Goal: Task Accomplishment & Management: Use online tool/utility

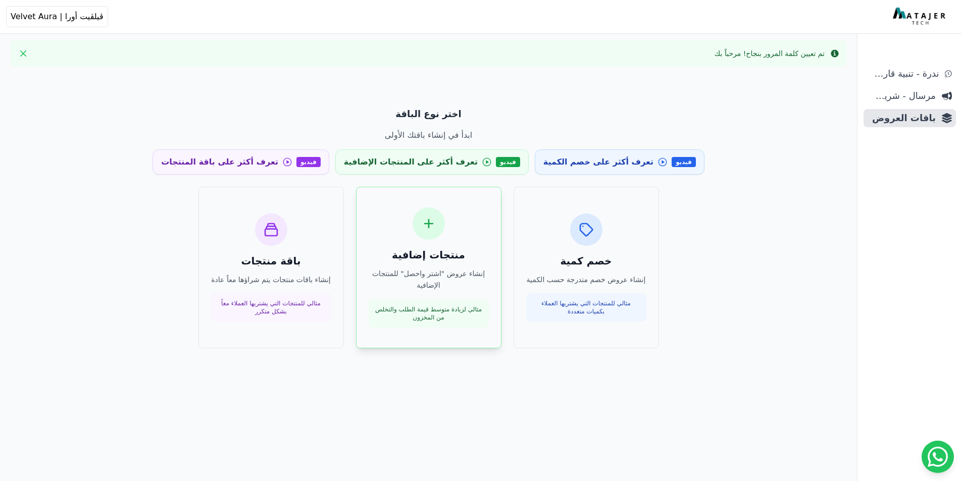
click at [427, 225] on icon at bounding box center [429, 224] width 16 height 16
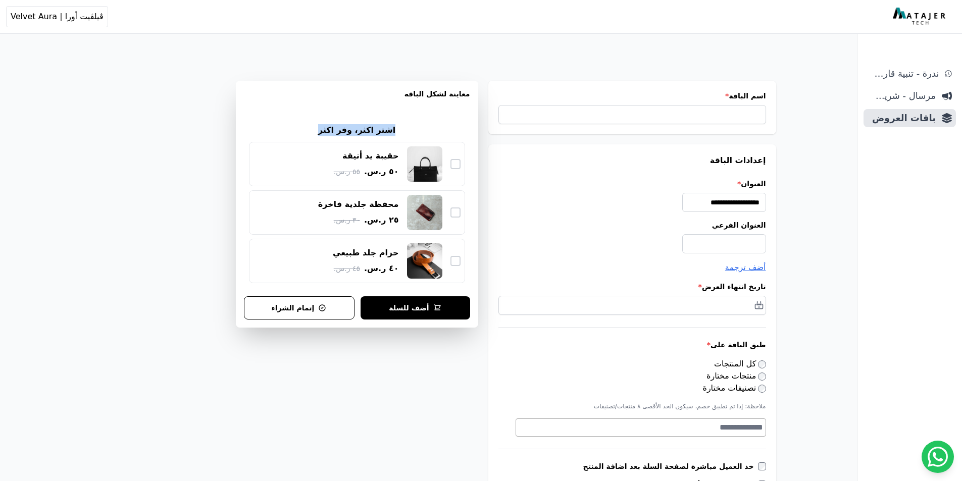
drag, startPoint x: 390, startPoint y: 128, endPoint x: 320, endPoint y: 120, distance: 71.2
click at [320, 120] on div "اشتر اكثر، وفر اكثر حقيبة يد أنيقة ٥٠ ر.س. ٥٥ ر.س. محفظة جلدية فاخرة ٢٥ ر.س. ٣٠…" at bounding box center [357, 203] width 226 height 169
copy h2 "اشتر اكثر، وفر اكثر"
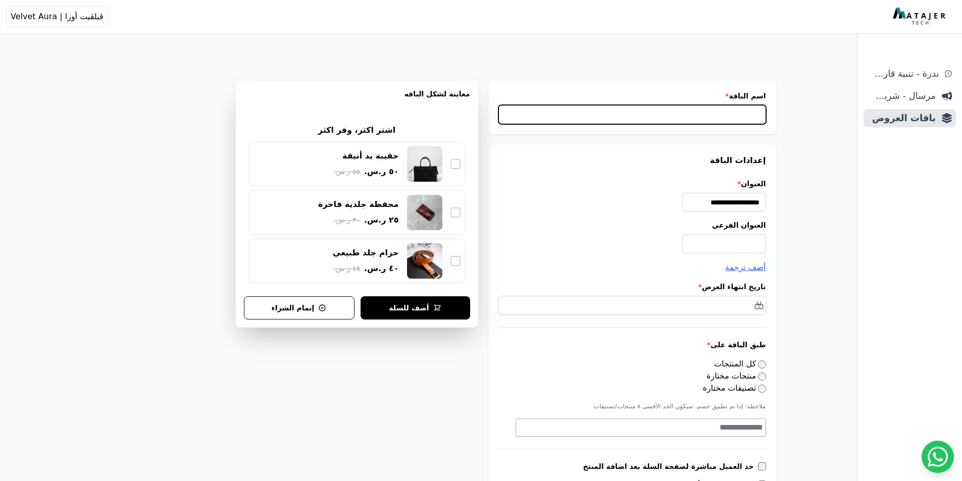
click at [629, 113] on input "اسم الباقة *" at bounding box center [632, 114] width 268 height 19
paste input "**********"
type input "**********"
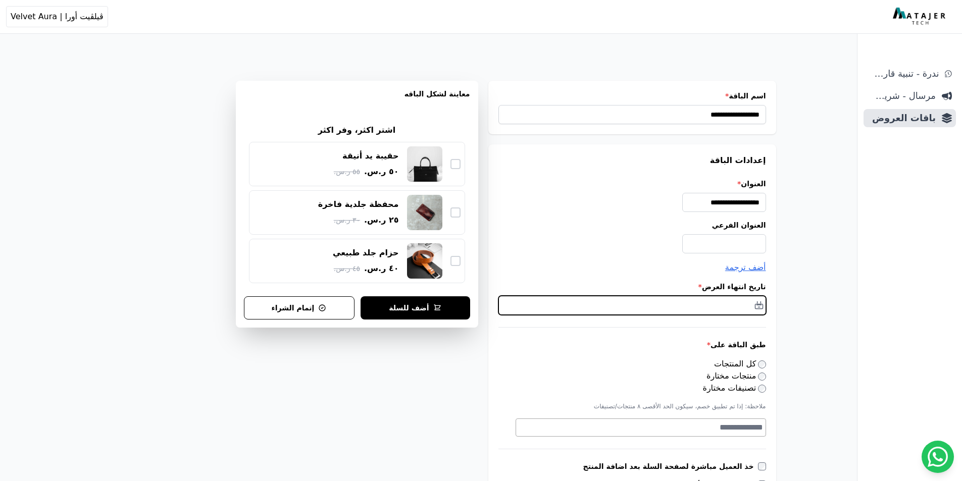
click at [726, 308] on input "text" at bounding box center [632, 305] width 268 height 19
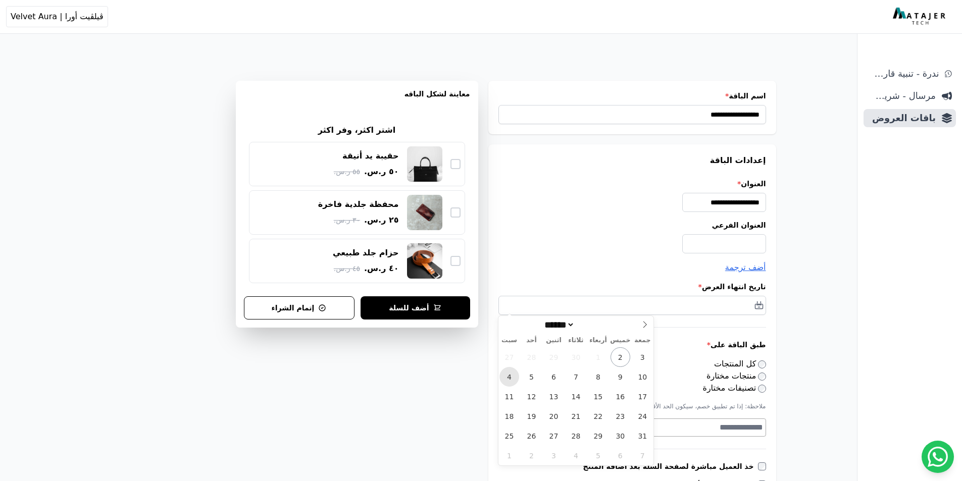
click at [512, 377] on span "4" at bounding box center [509, 377] width 20 height 20
type input "**********"
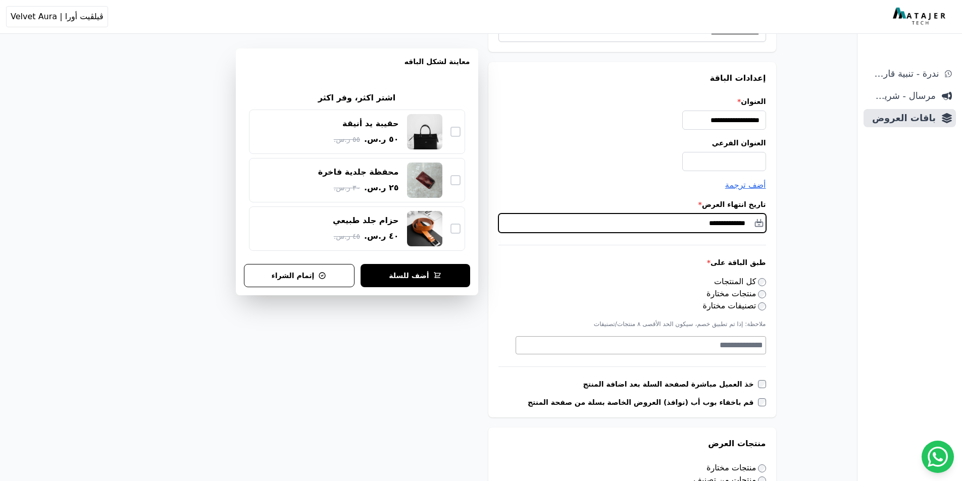
scroll to position [101, 0]
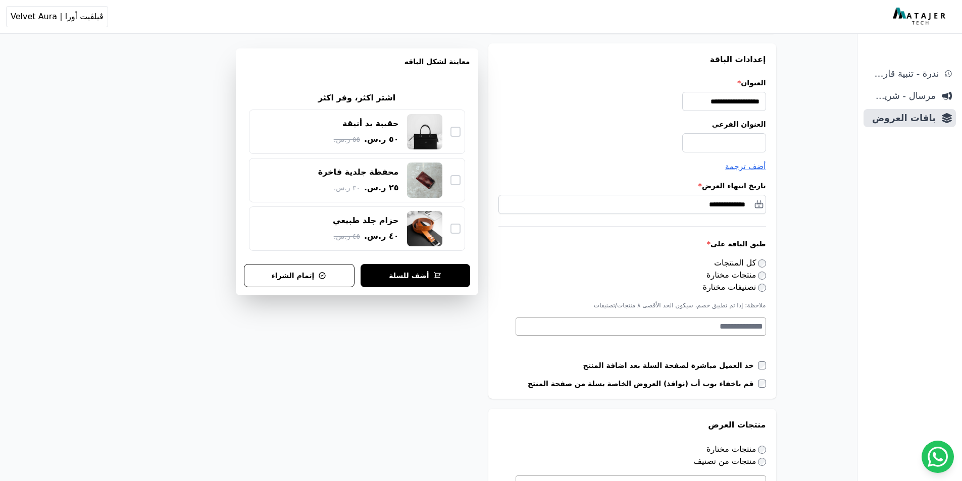
click at [756, 260] on label "كل المنتجات" at bounding box center [740, 263] width 52 height 10
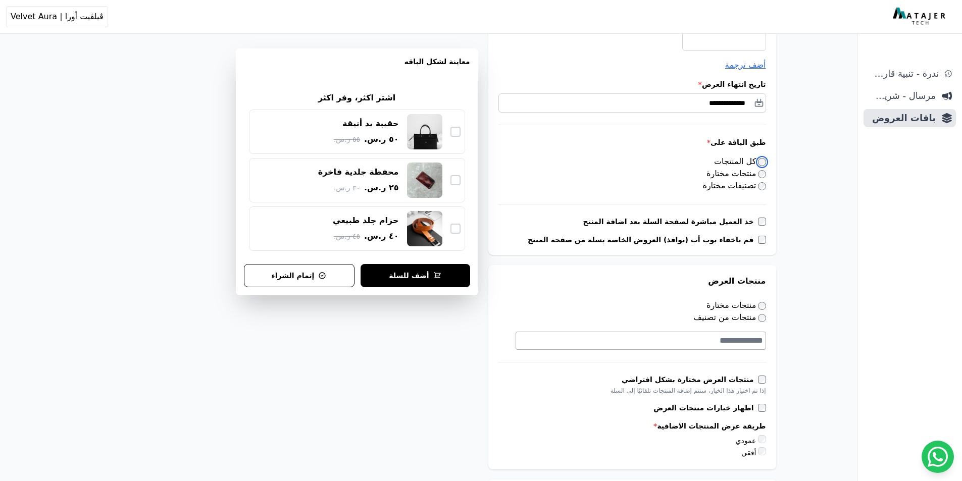
scroll to position [252, 0]
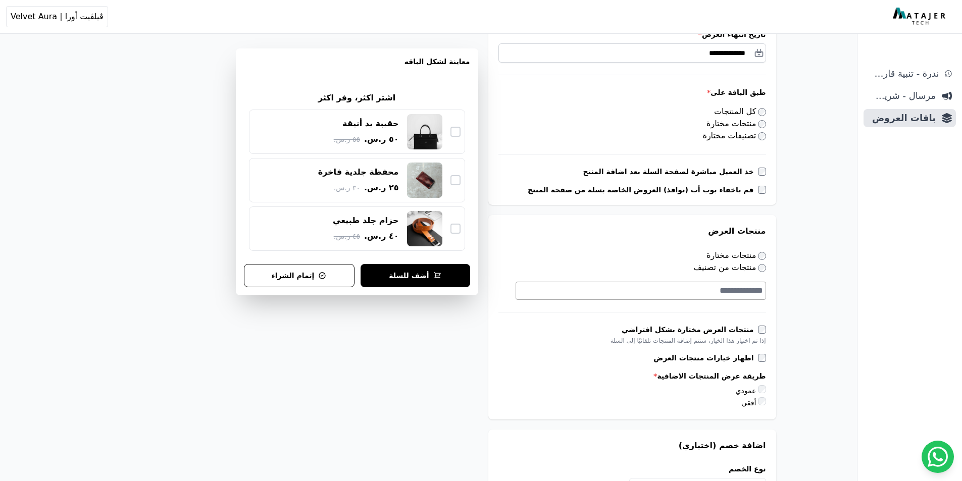
click at [747, 293] on textarea "Search" at bounding box center [639, 291] width 247 height 12
click at [787, 297] on div "**********" at bounding box center [429, 404] width 776 height 1233
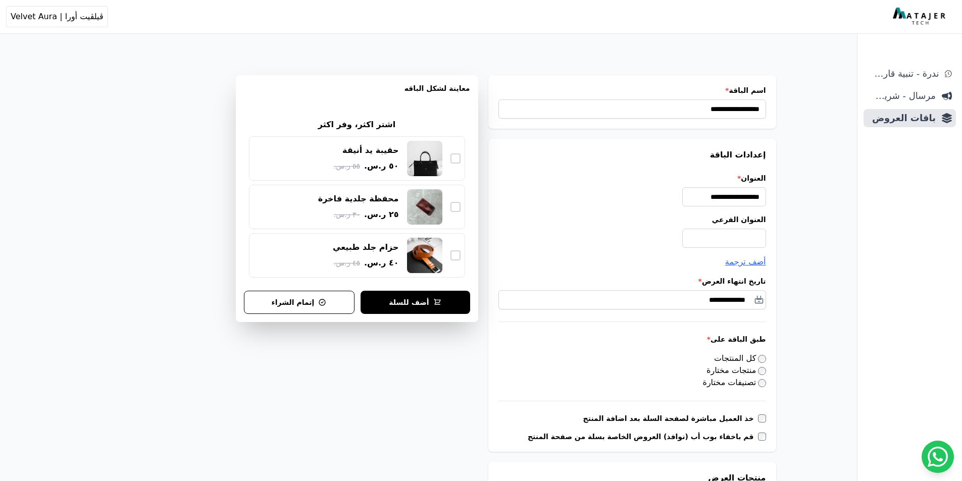
scroll to position [0, 0]
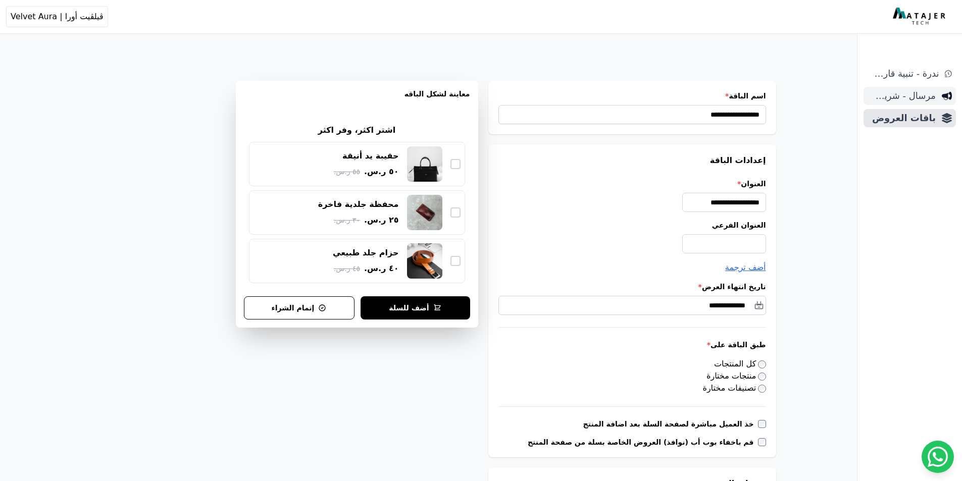
click at [907, 100] on span "مرسال - شريط دعاية" at bounding box center [902, 96] width 68 height 14
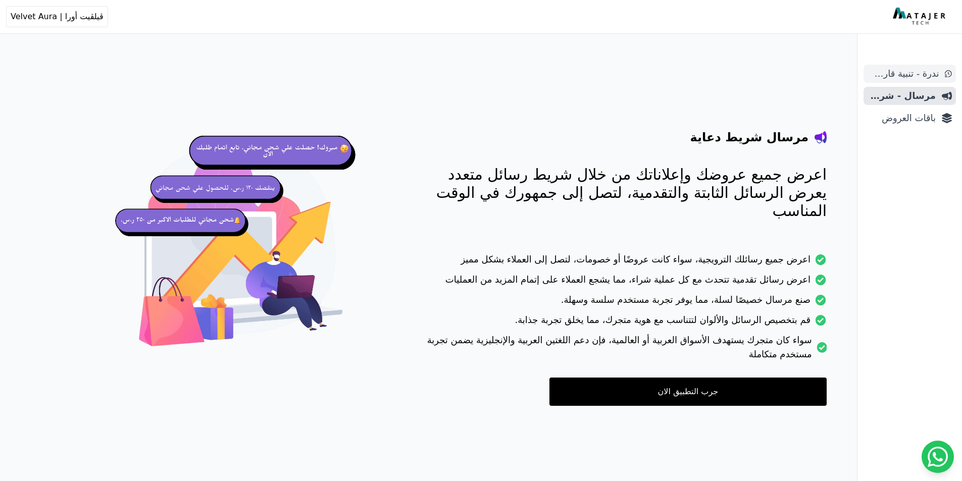
click at [918, 78] on span "ندرة - تنبية قارب علي النفاذ" at bounding box center [903, 74] width 71 height 14
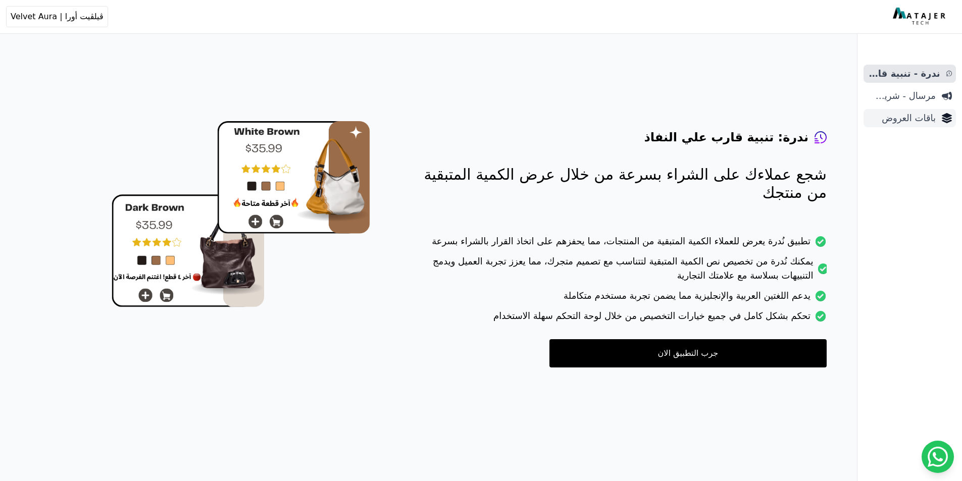
click at [913, 124] on span "باقات العروض" at bounding box center [902, 118] width 68 height 14
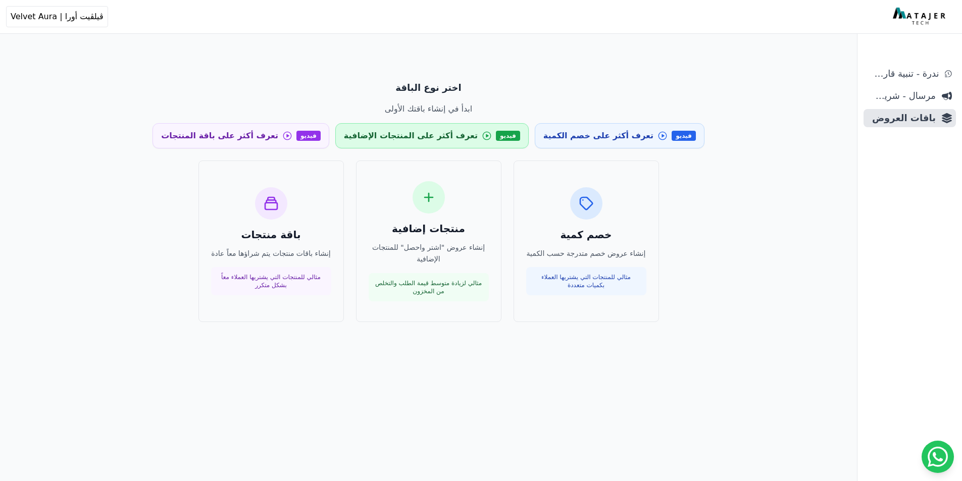
click at [462, 137] on span "تعرف أكثر على المنتجات الإضافية" at bounding box center [411, 136] width 134 height 12
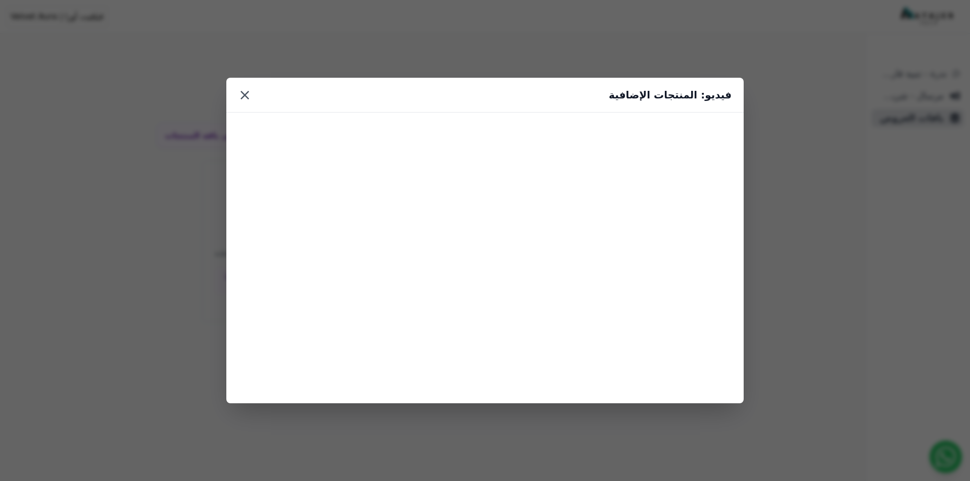
click at [241, 96] on button "×" at bounding box center [244, 95] width 13 height 18
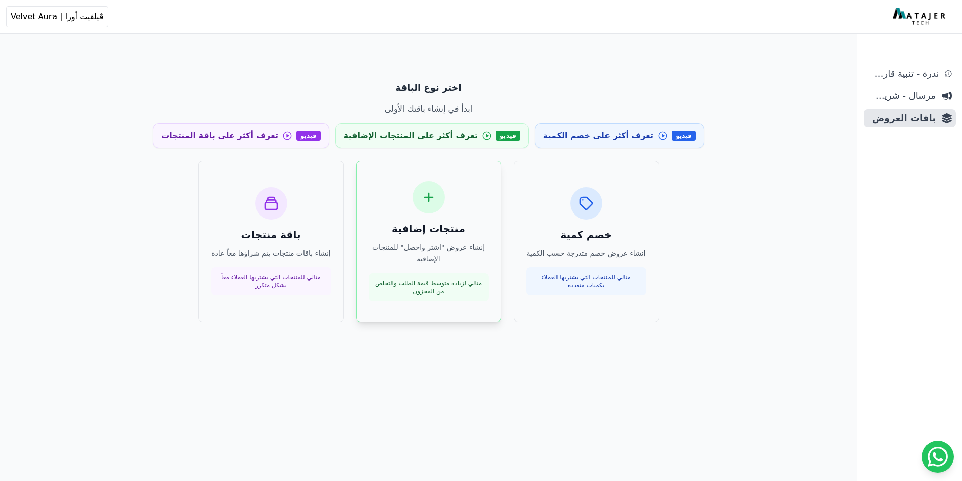
click at [470, 192] on div "منتجات إضافية إنشاء عروض "اشتر واحصل" للمنتجات الإضافية مثالي لزيادة متوسط قيمة…" at bounding box center [429, 241] width 120 height 120
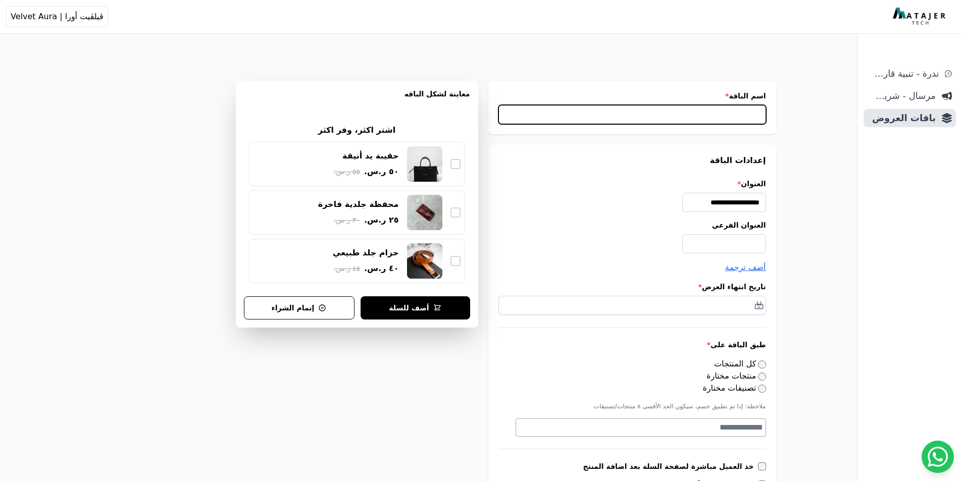
drag, startPoint x: 706, startPoint y: 123, endPoint x: 709, endPoint y: 118, distance: 5.5
click at [706, 123] on input "اسم الباقة *" at bounding box center [632, 114] width 268 height 19
type input "*"
type input "**********"
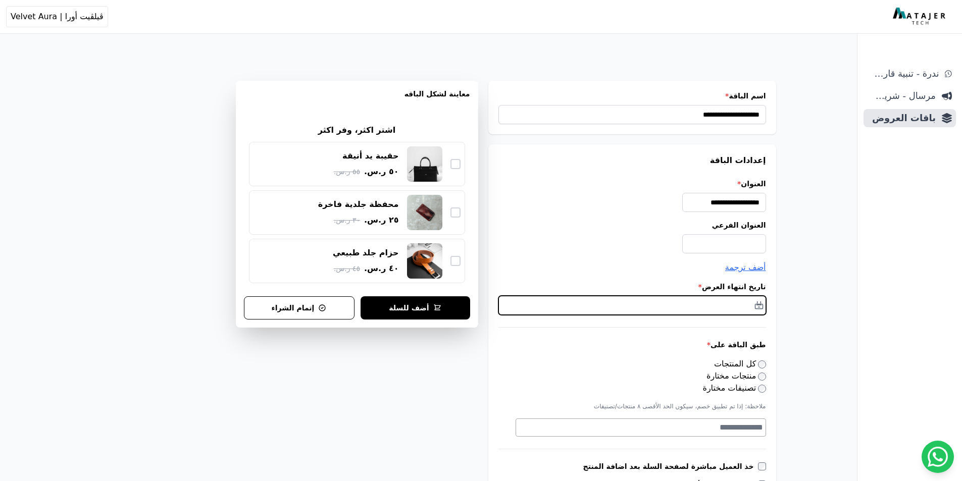
click at [744, 310] on input "text" at bounding box center [632, 305] width 268 height 19
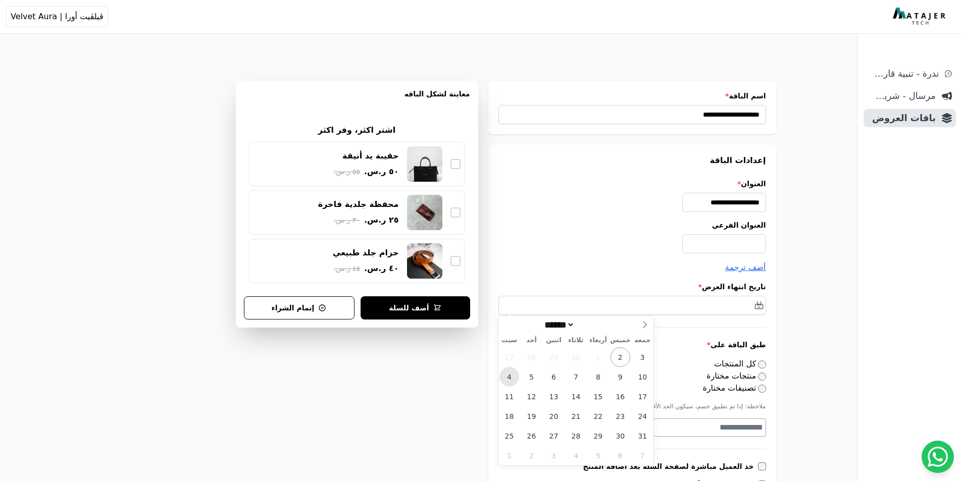
click at [516, 379] on span "4" at bounding box center [509, 377] width 20 height 20
type input "**********"
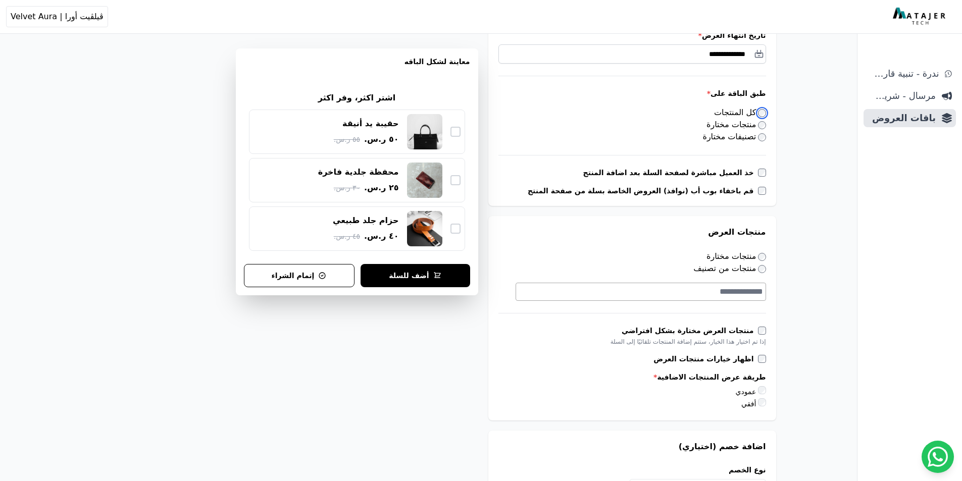
scroll to position [252, 0]
click at [739, 294] on textarea "Search" at bounding box center [631, 291] width 264 height 12
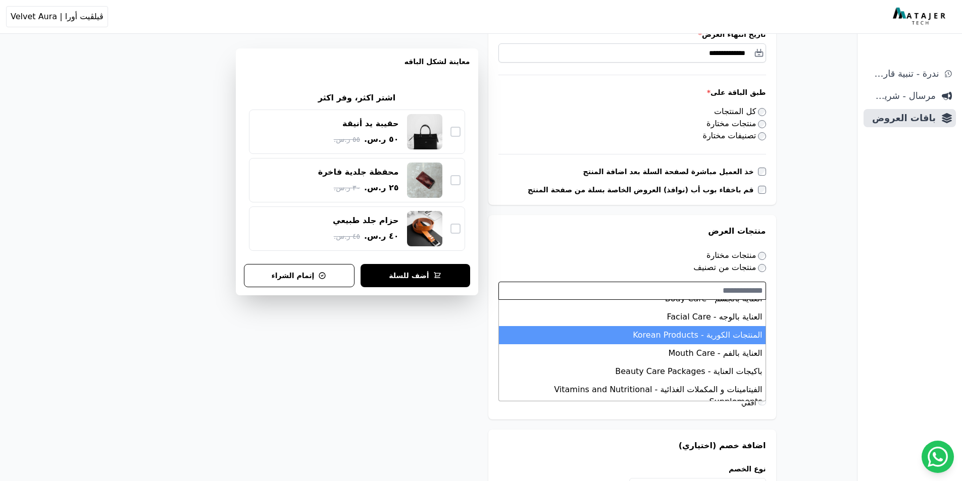
scroll to position [128, 0]
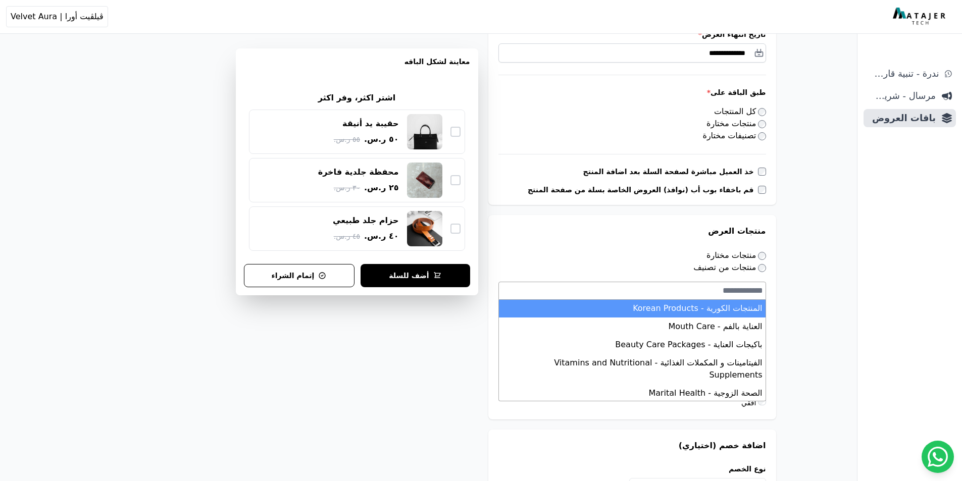
select select "**********"
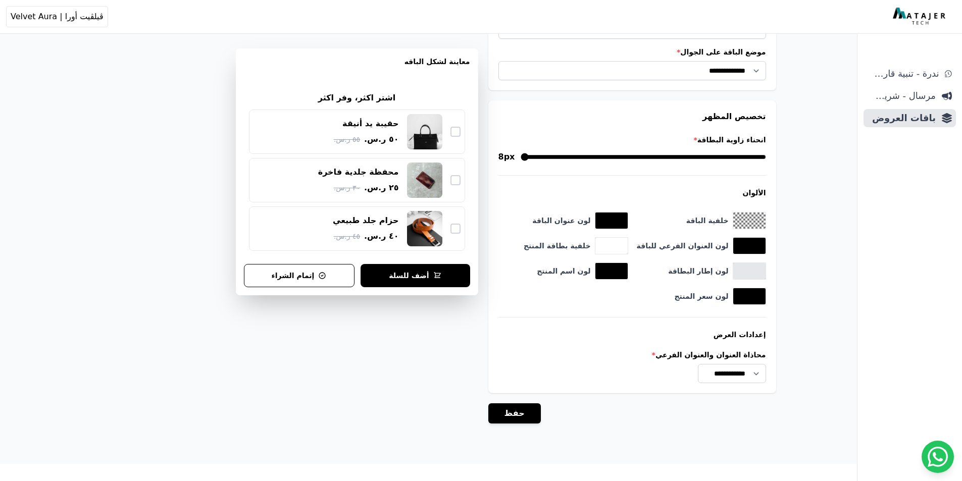
scroll to position [813, 0]
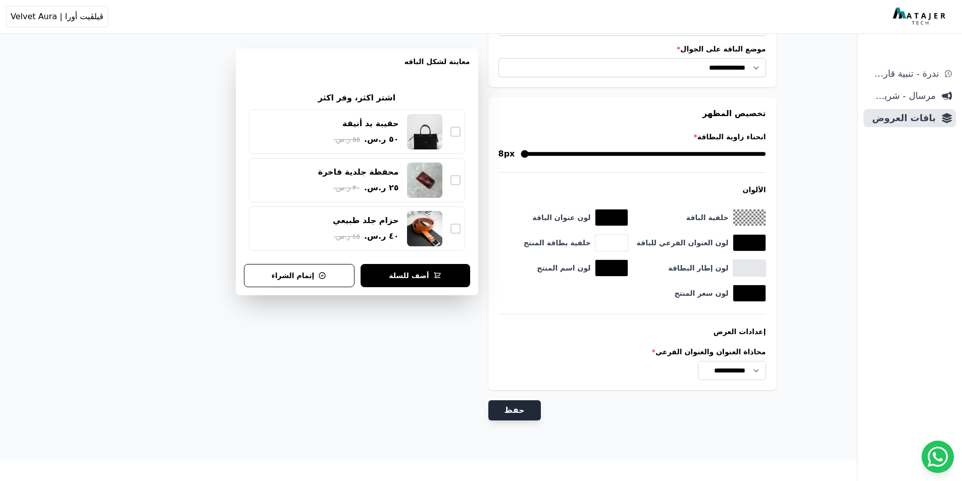
click at [505, 410] on button "حفظ" at bounding box center [514, 410] width 53 height 20
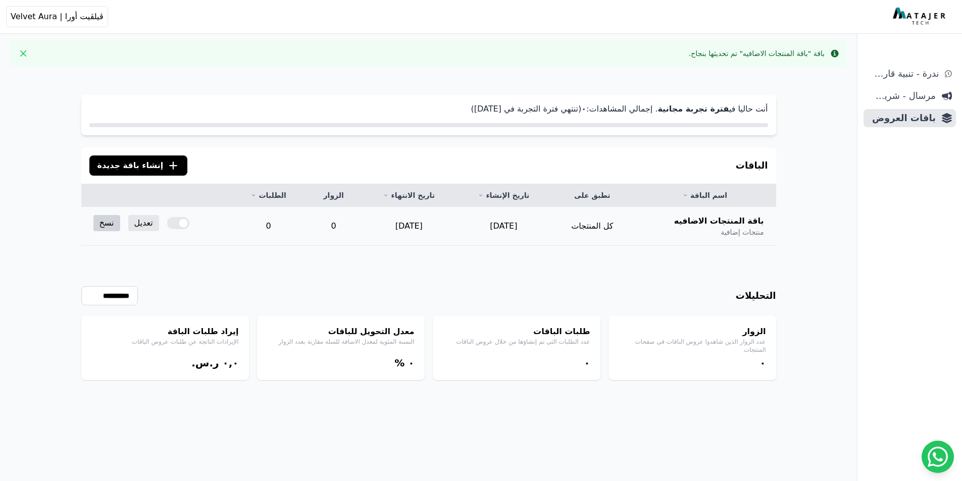
click at [112, 227] on link "نسخ" at bounding box center [106, 223] width 27 height 16
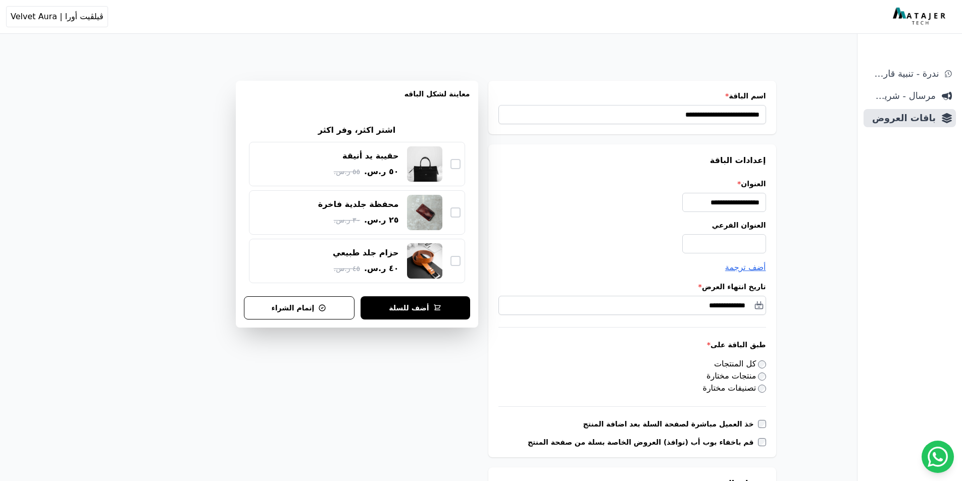
select select
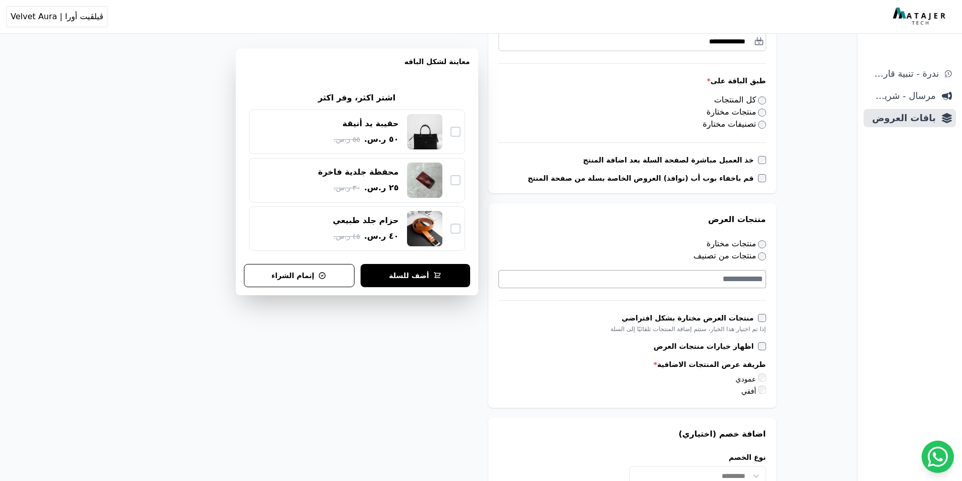
scroll to position [277, 0]
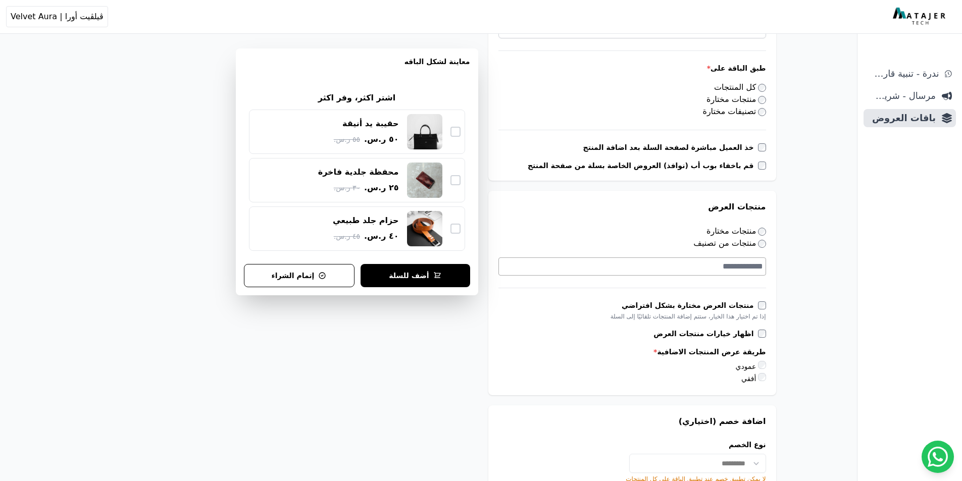
click at [709, 271] on textarea "Search" at bounding box center [631, 267] width 264 height 12
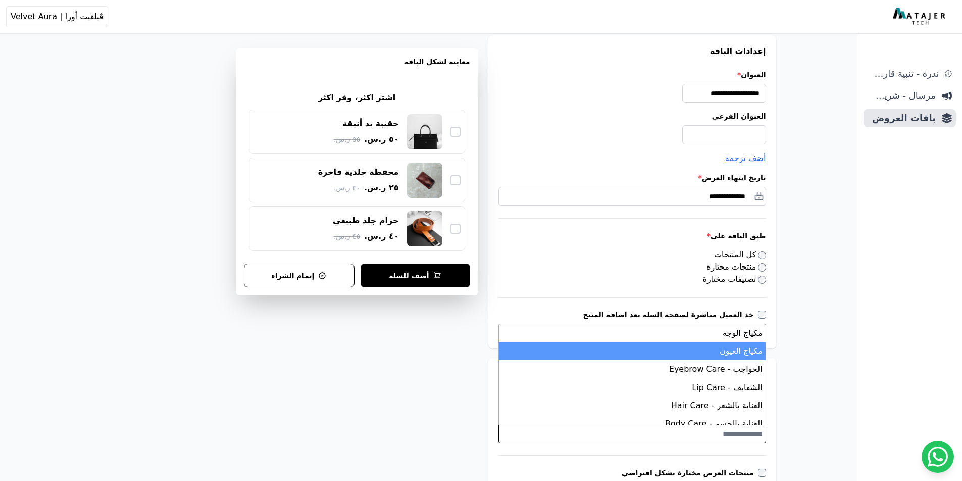
scroll to position [196, 0]
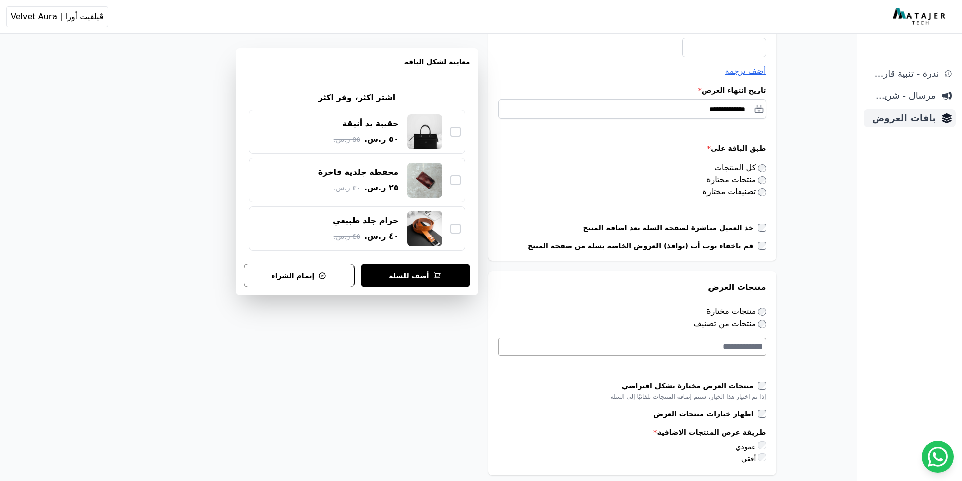
click at [930, 118] on span "باقات العروض" at bounding box center [902, 118] width 68 height 14
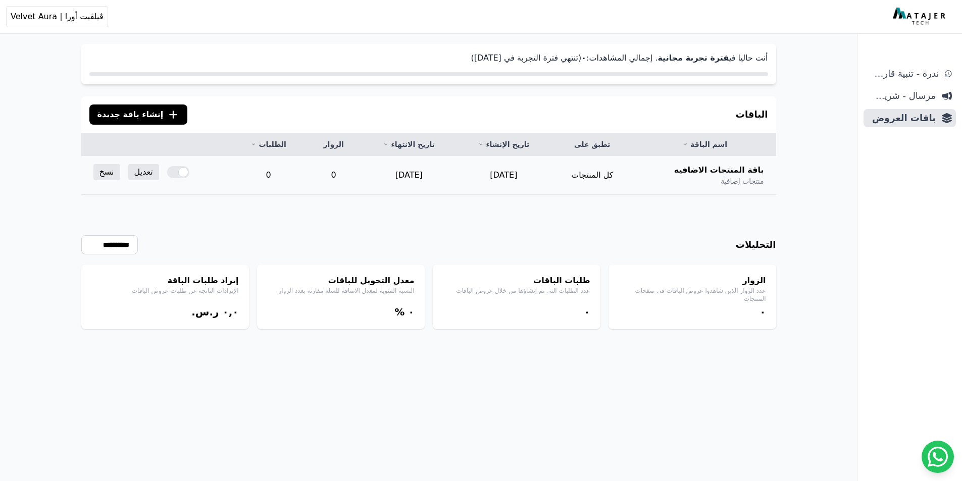
scroll to position [48, 0]
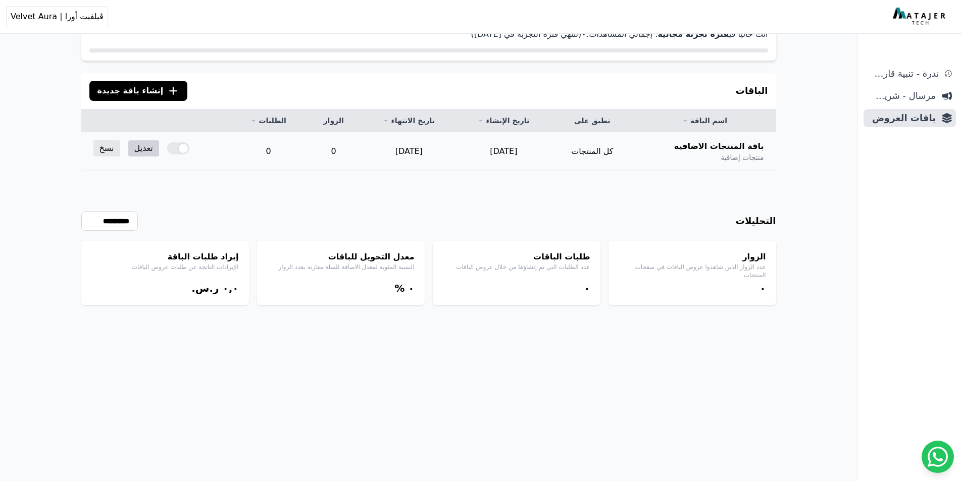
click at [147, 155] on link "تعديل" at bounding box center [143, 148] width 31 height 16
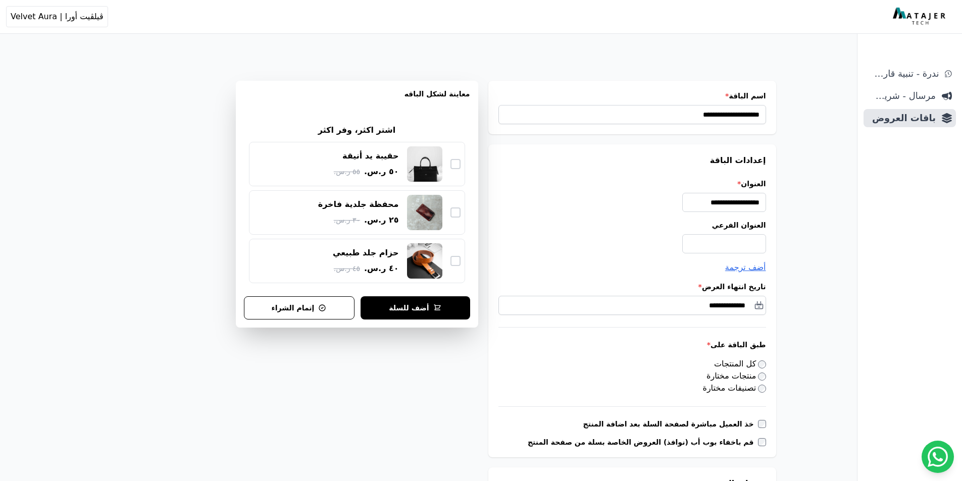
select select "**********"
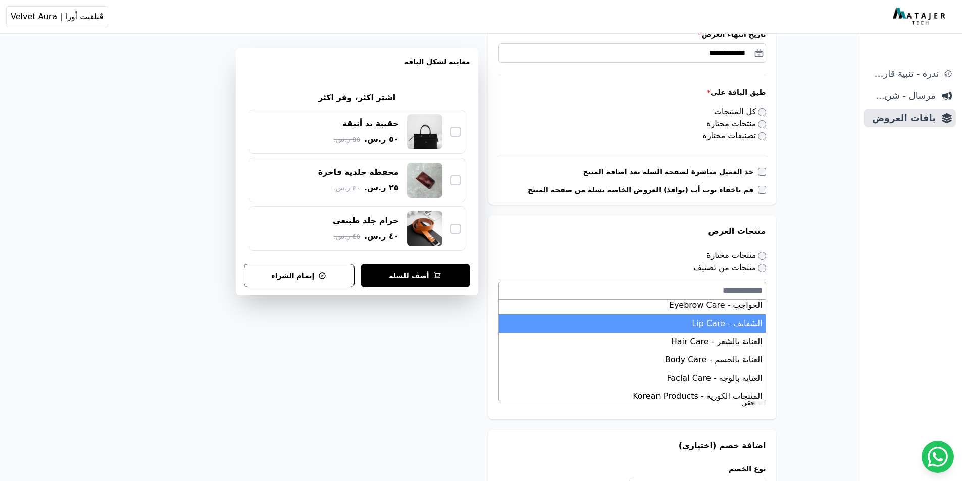
scroll to position [101, 0]
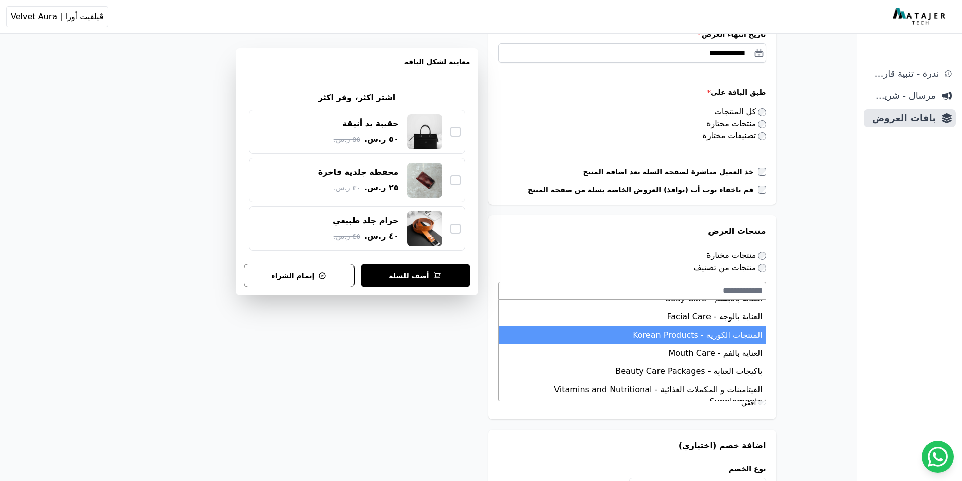
select select "**********"
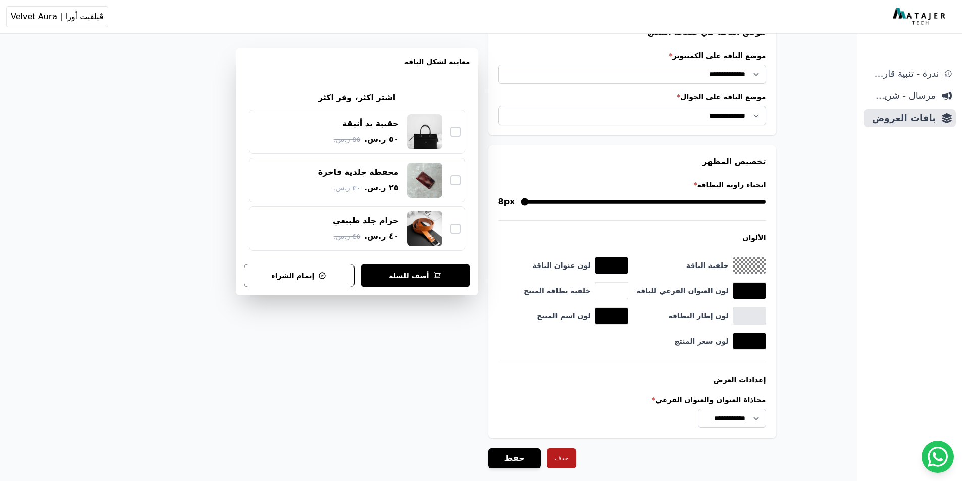
scroll to position [813, 0]
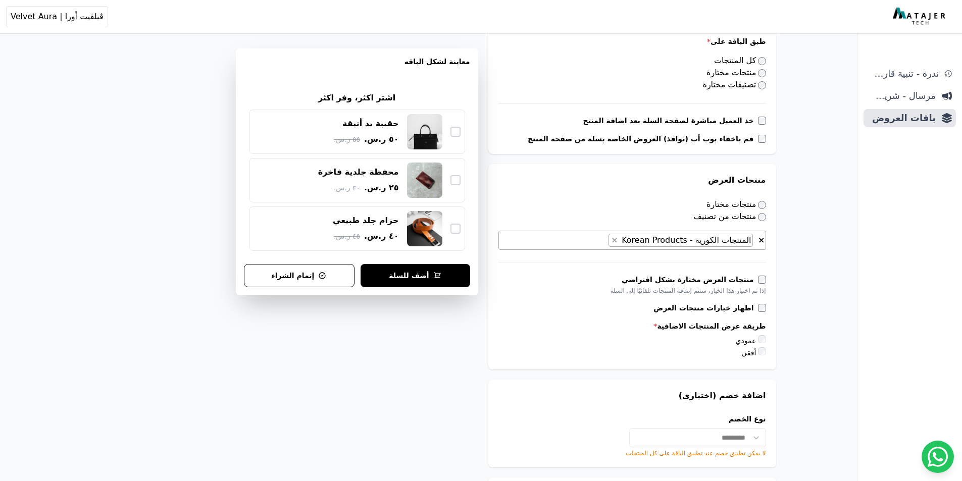
click at [517, 407] on form "**********" at bounding box center [632, 353] width 288 height 1153
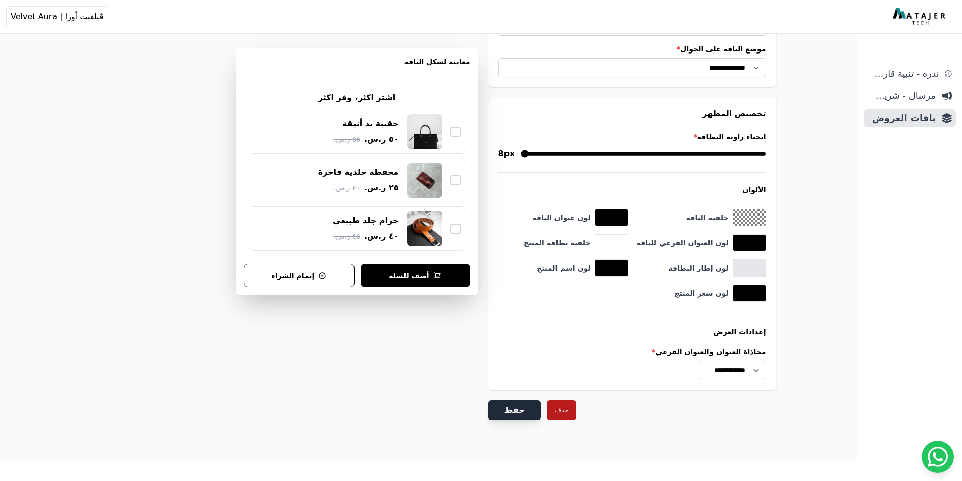
click at [517, 404] on button "حفظ" at bounding box center [514, 410] width 53 height 20
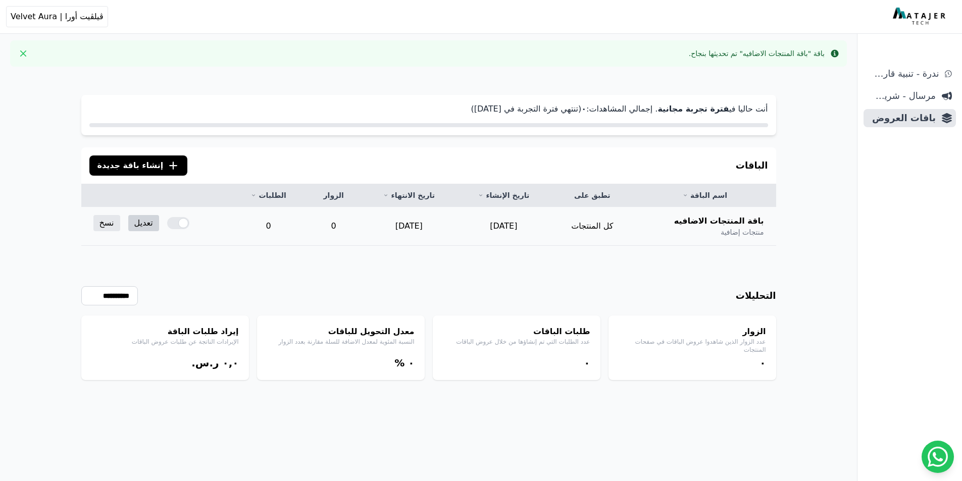
click at [155, 224] on link "تعديل" at bounding box center [143, 223] width 31 height 16
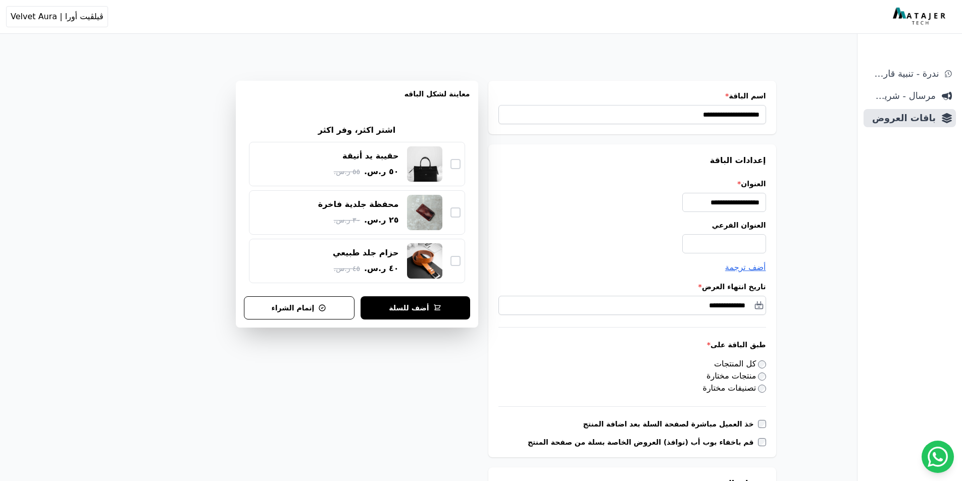
select select "**********"
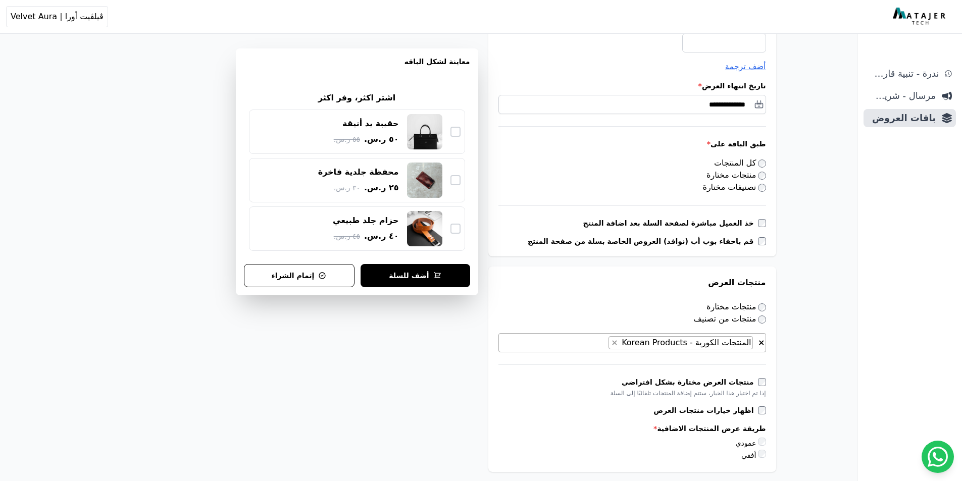
scroll to position [202, 0]
select select
click at [727, 345] on textarea "Search" at bounding box center [639, 341] width 247 height 12
type textarea "*"
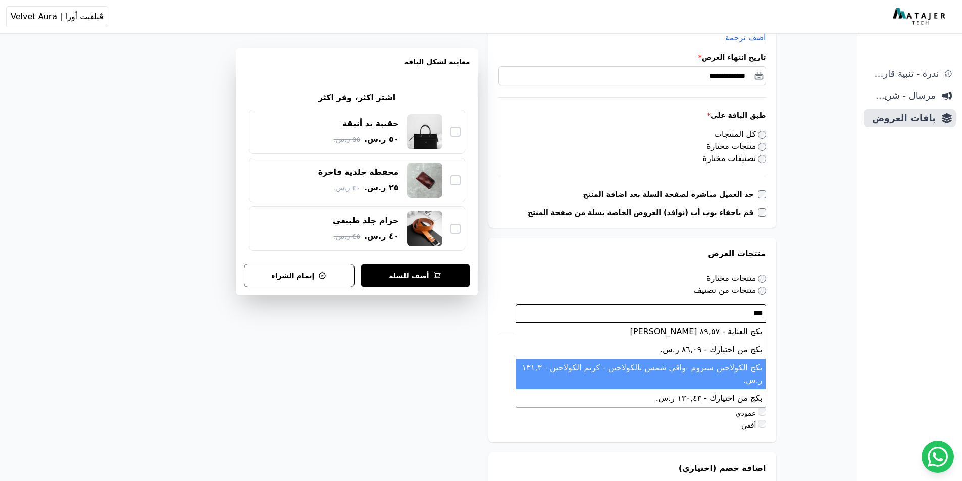
scroll to position [252, 0]
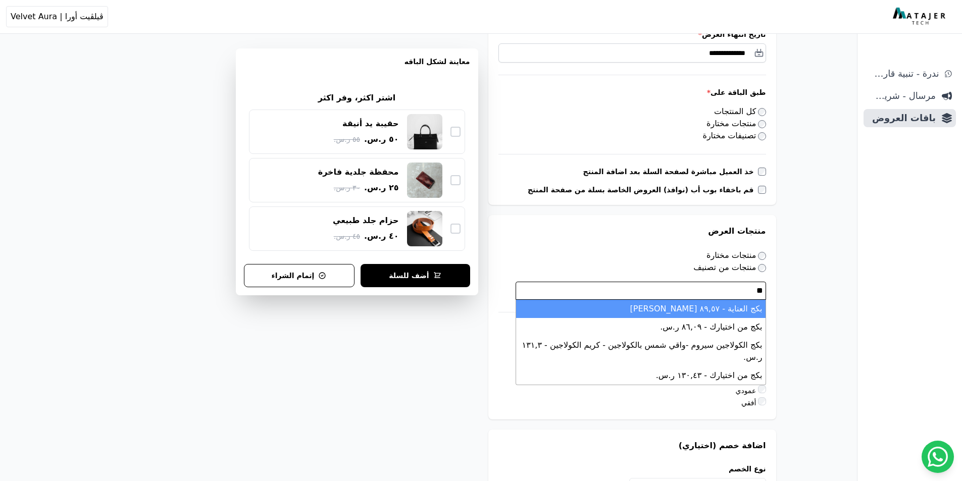
type textarea "*"
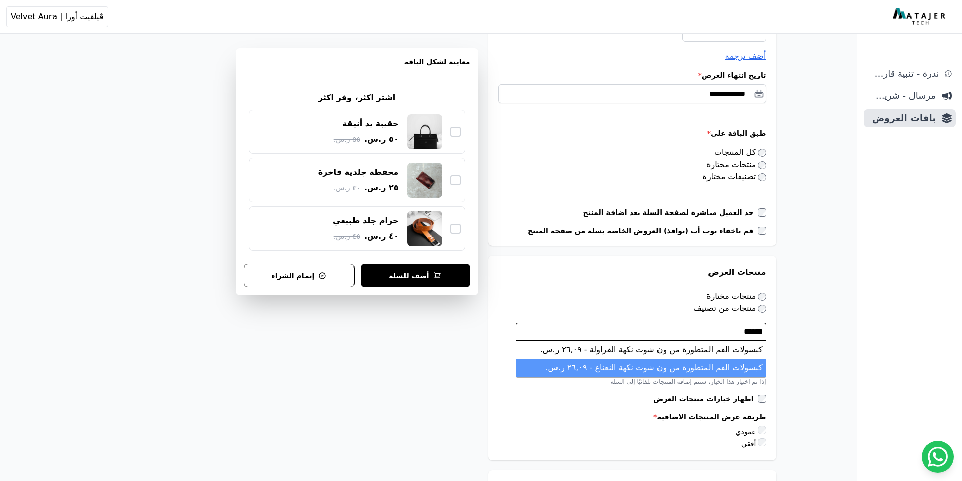
scroll to position [202, 0]
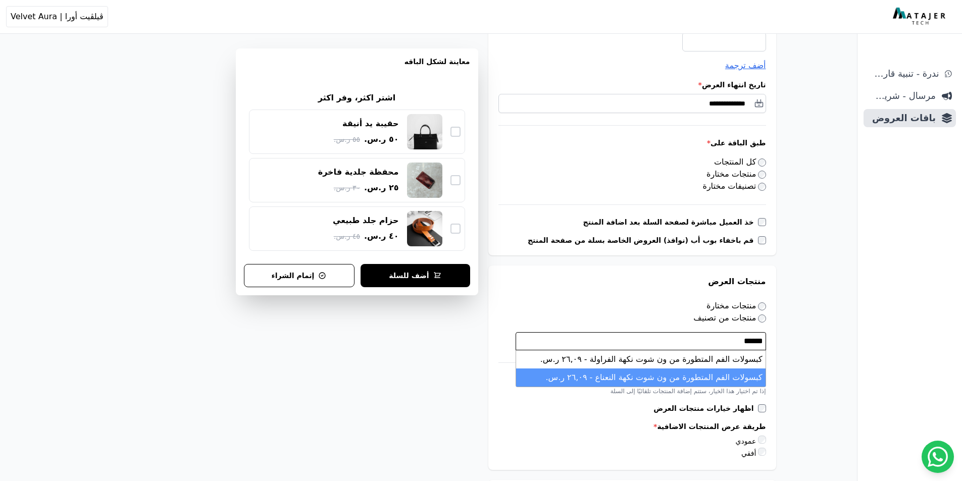
paste textarea "Search"
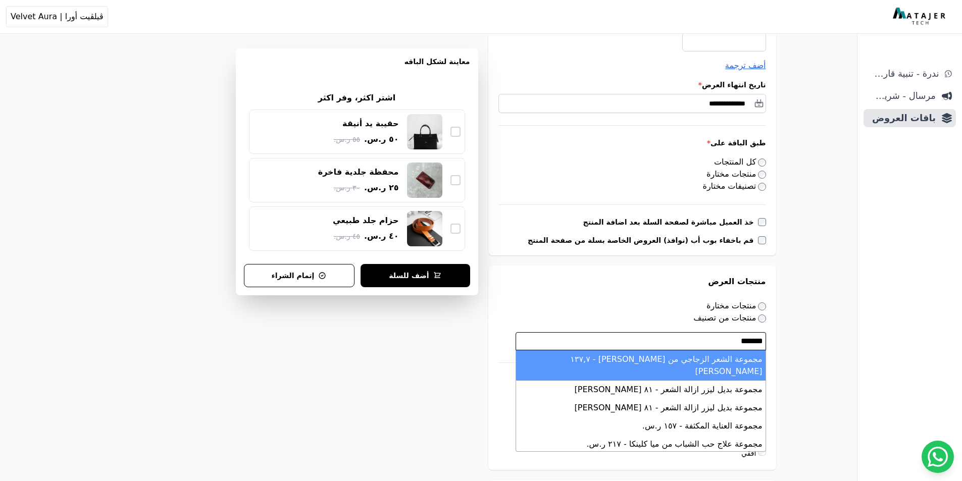
type textarea "******"
click at [614, 361] on li "مجموعة الشعر الزجاجي من فينو شيسيدو - ١۳٧,٧ ر.س." at bounding box center [640, 365] width 249 height 30
select select "*********"
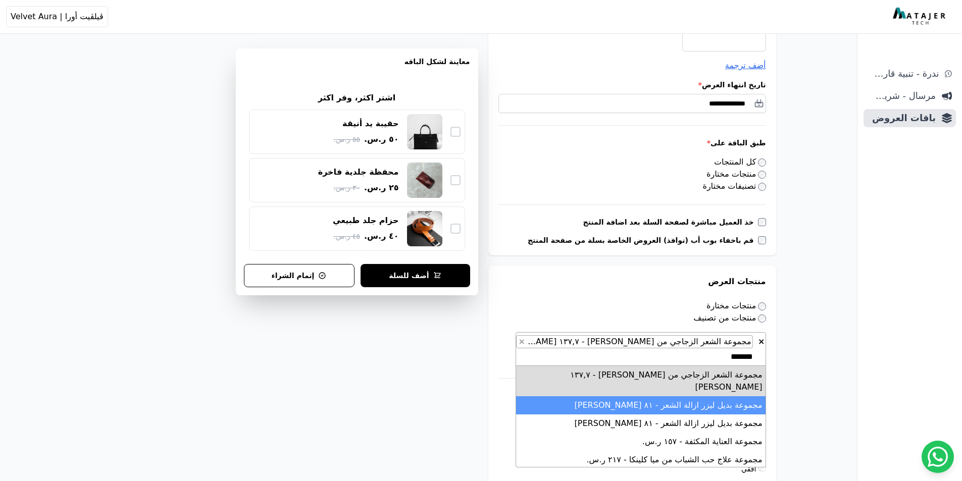
click at [648, 396] on li "مجموعة بديل ليزر ازالة الشعر - ٨١ ر.س." at bounding box center [640, 405] width 249 height 18
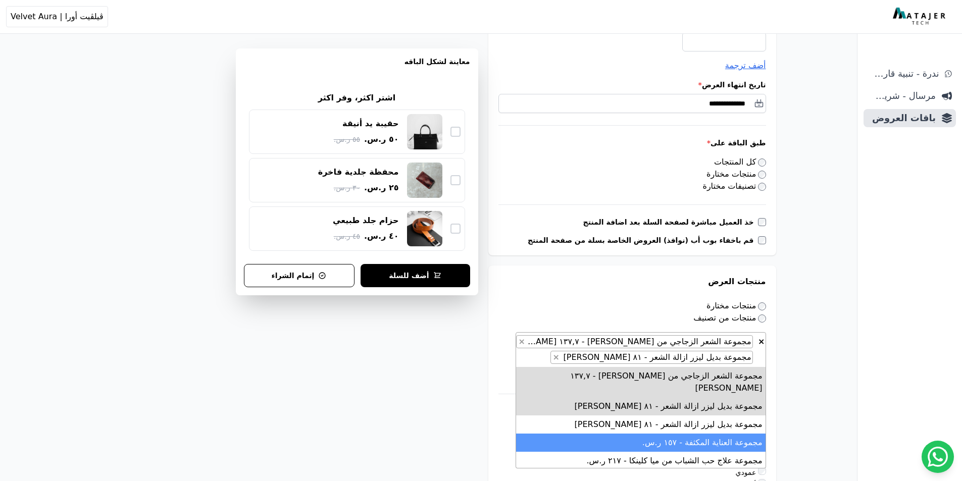
click at [566, 434] on li "مجموعة العناية المكثفة - ١٥٧ ر.س." at bounding box center [640, 443] width 249 height 18
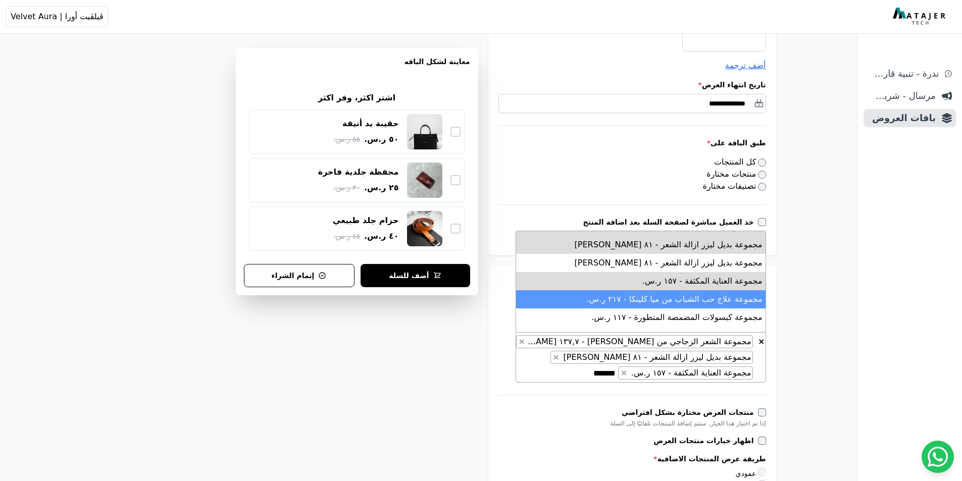
scroll to position [26, 0]
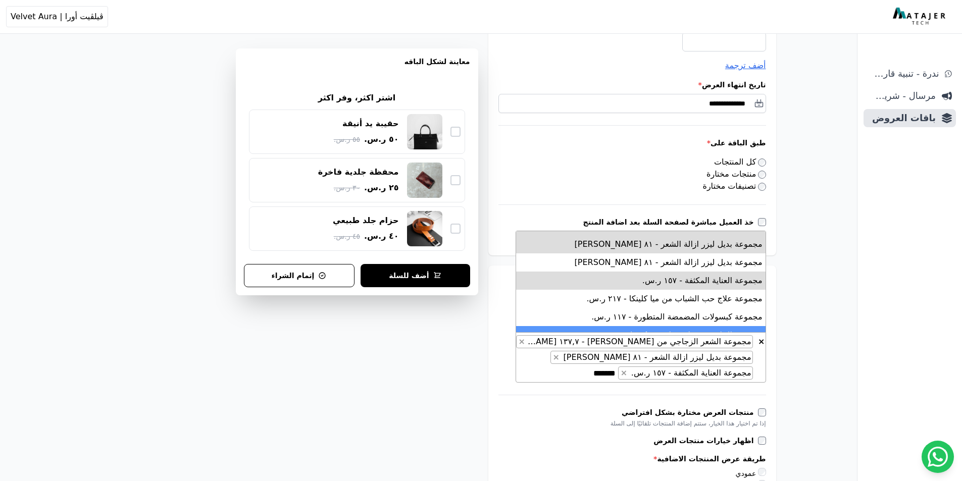
click at [690, 326] on li "مجموعة الحلزون من كوسركس - 4 قطع - ٦٢ ر.س." at bounding box center [640, 335] width 249 height 18
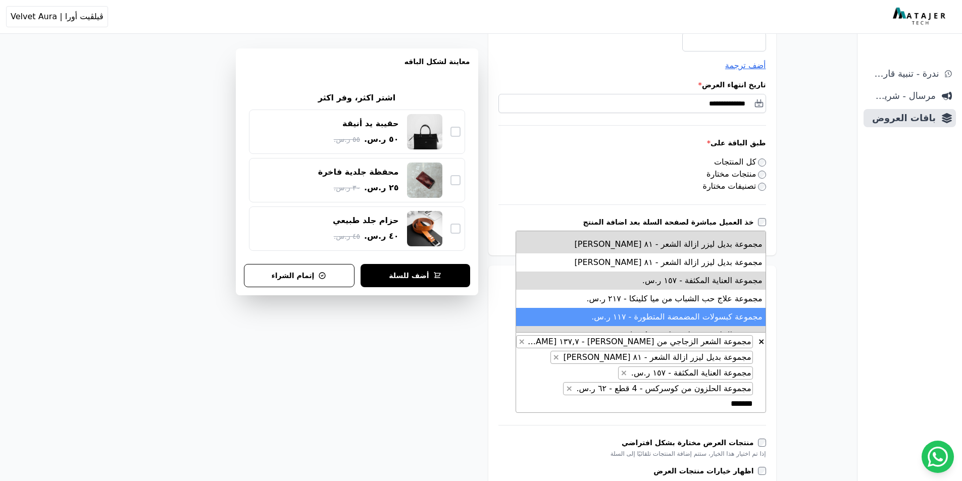
click at [702, 308] on li "مجموعة كبسولات المضمضة المتطورة - ١١٧ ر.س." at bounding box center [640, 317] width 249 height 18
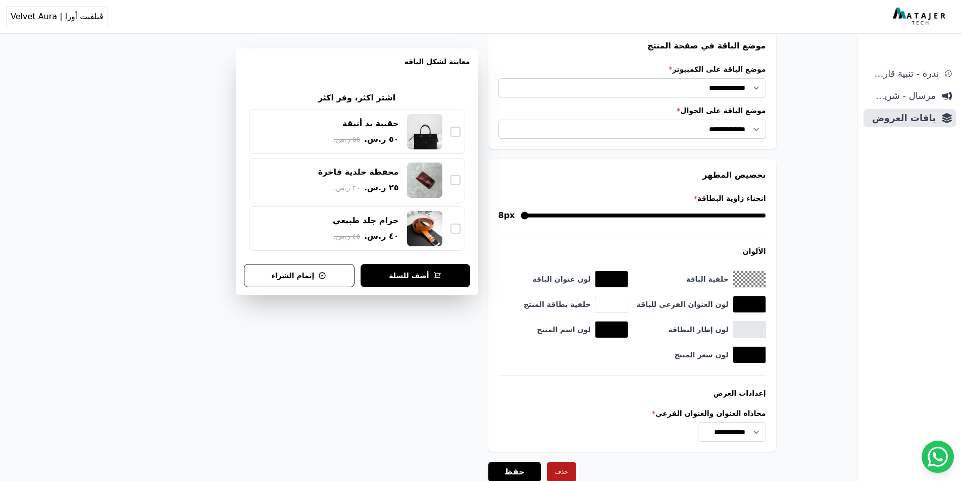
scroll to position [876, 0]
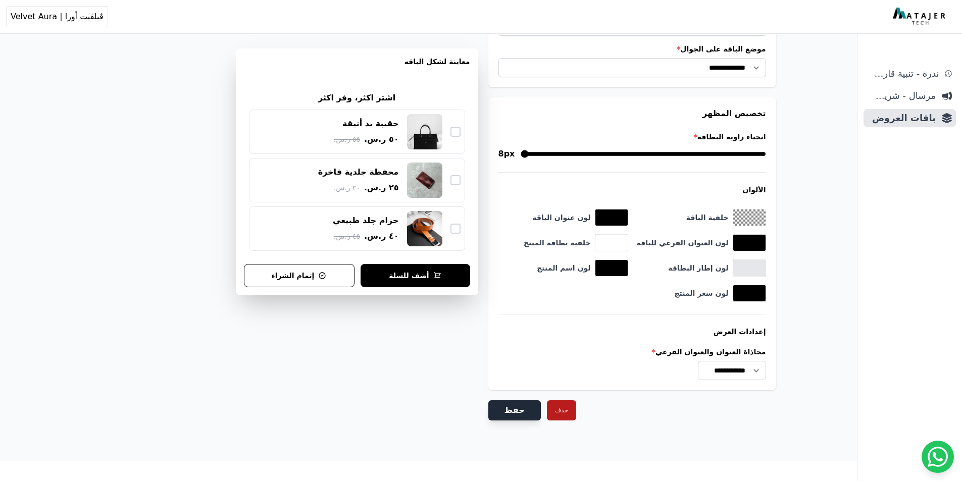
click at [503, 409] on button "حفظ" at bounding box center [514, 410] width 53 height 20
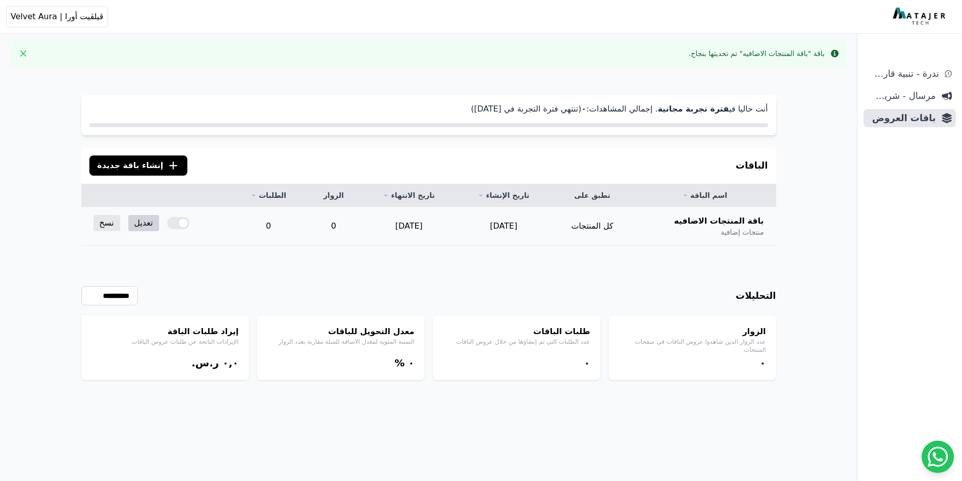
click at [134, 225] on link "تعديل" at bounding box center [143, 223] width 31 height 16
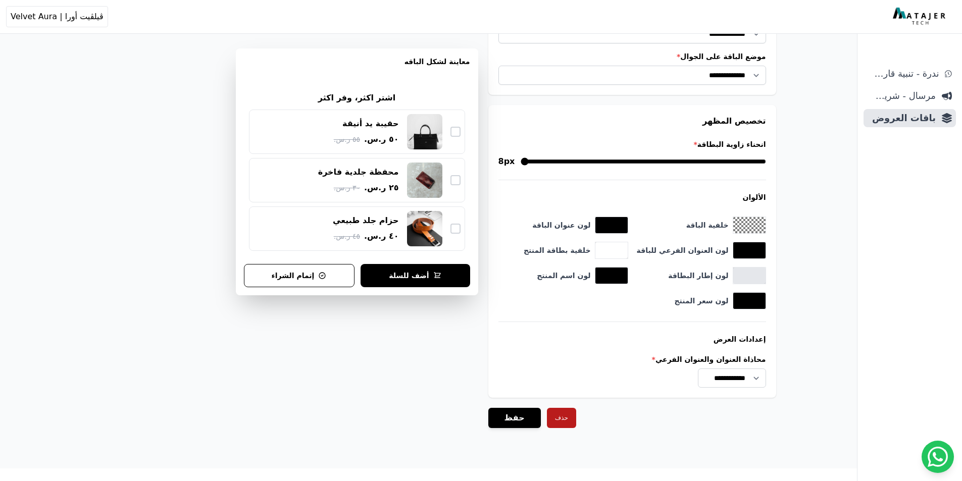
scroll to position [876, 0]
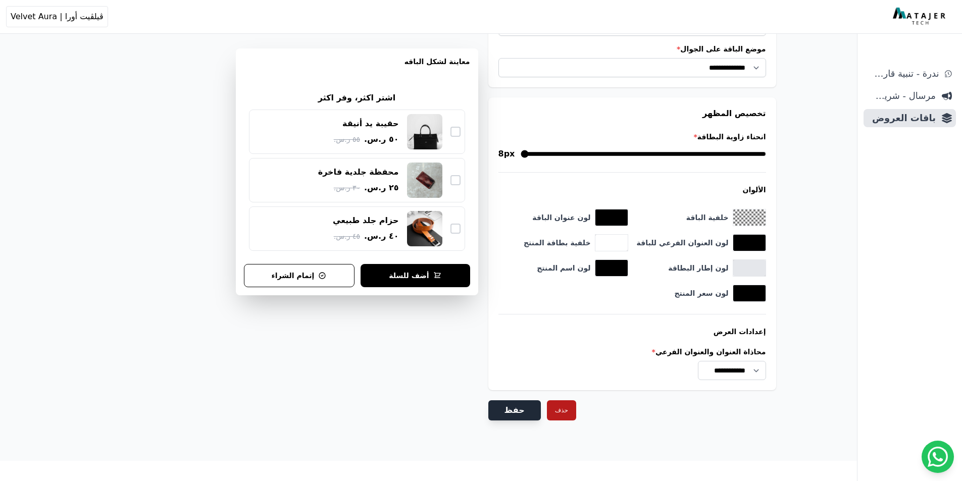
click at [511, 408] on button "حفظ" at bounding box center [514, 410] width 53 height 20
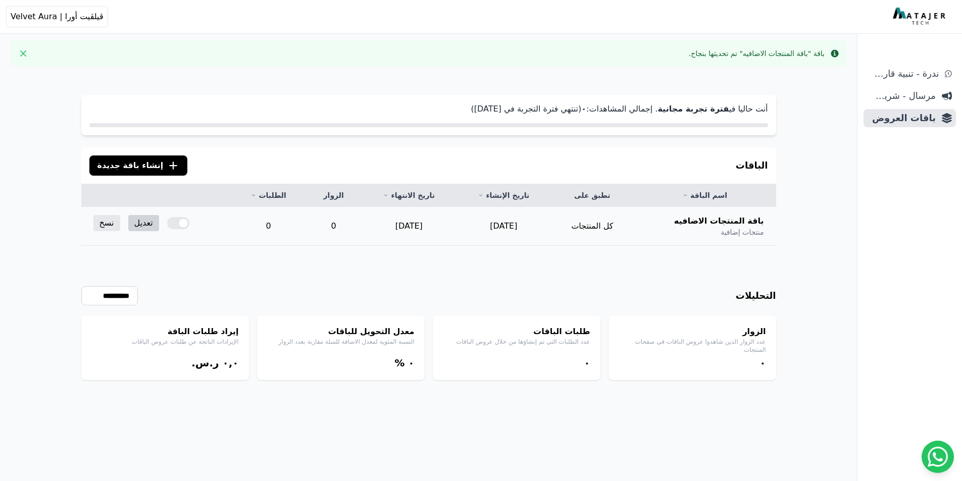
click at [148, 227] on link "تعديل" at bounding box center [143, 223] width 31 height 16
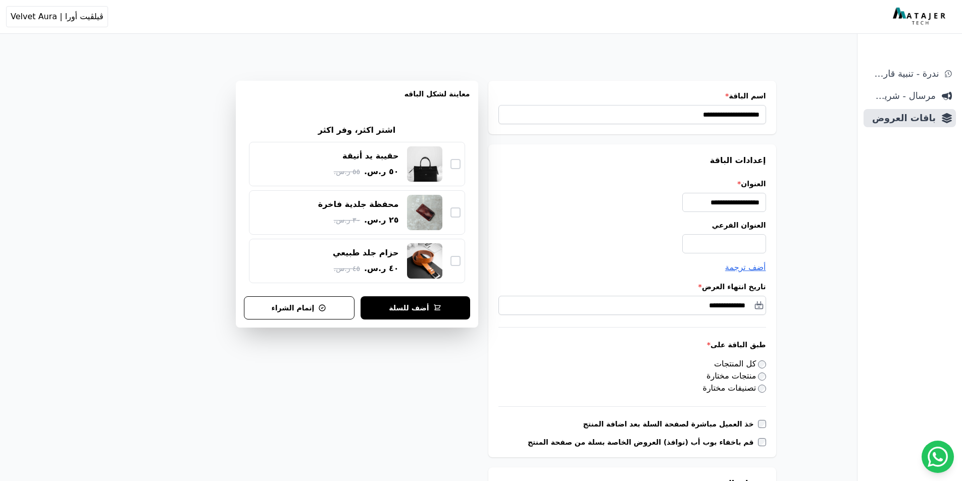
click at [731, 234] on div "العنوان الفرعي" at bounding box center [632, 236] width 268 height 33
click at [730, 239] on input "العنوان الفرعي" at bounding box center [724, 243] width 84 height 19
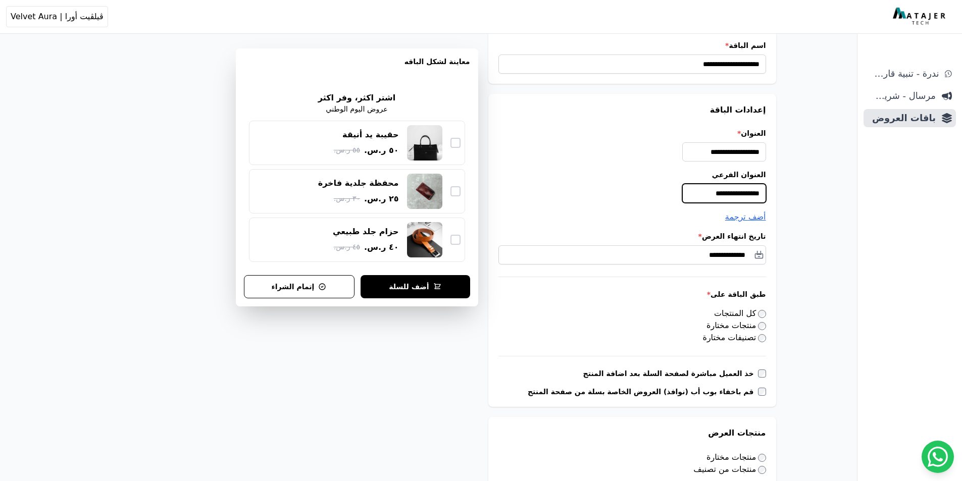
scroll to position [90, 0]
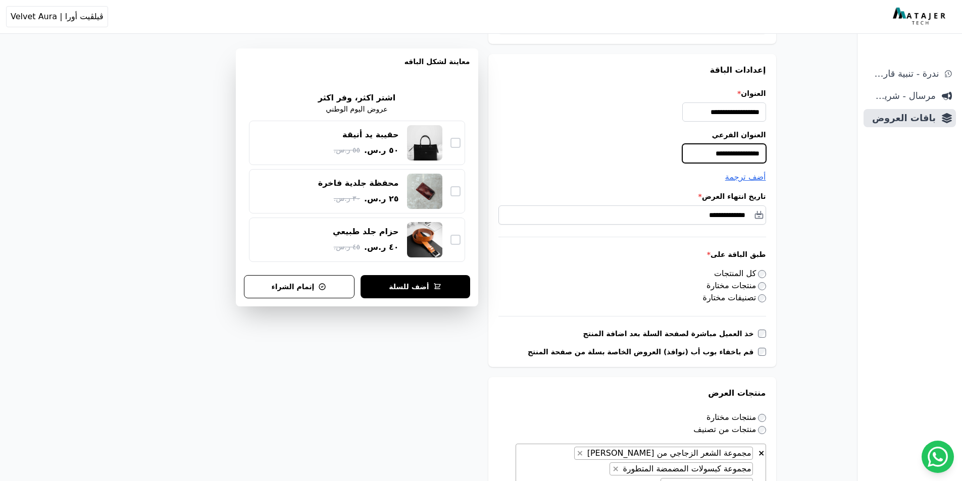
type input "**********"
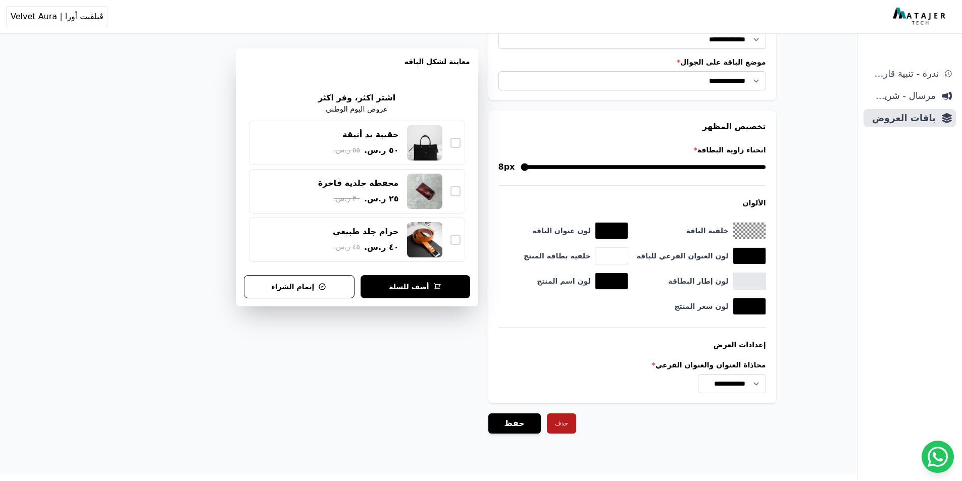
scroll to position [876, 0]
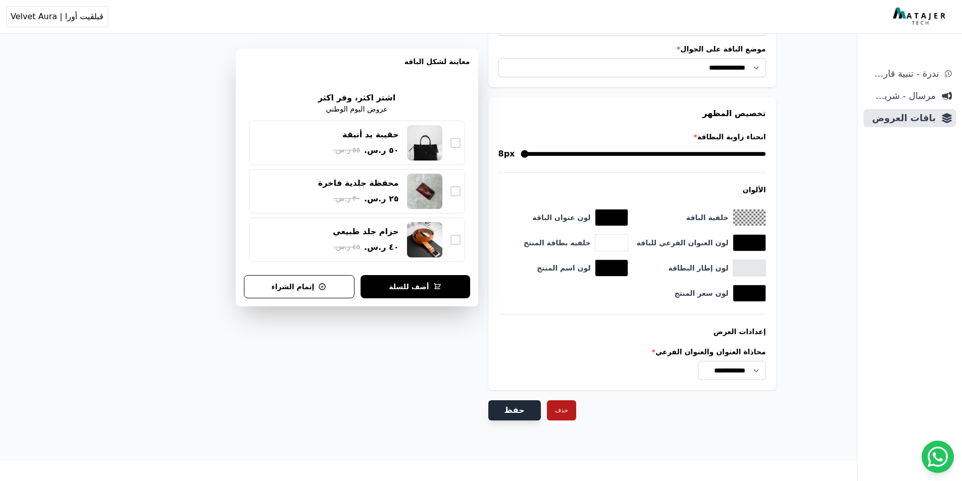
click at [532, 406] on button "حفظ" at bounding box center [514, 410] width 53 height 20
